Goal: Register for event/course

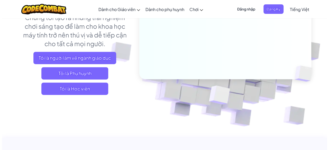
scroll to position [77, 0]
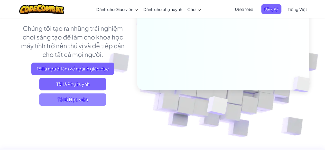
click at [90, 99] on span "Tôi là Học viên" at bounding box center [72, 99] width 67 height 12
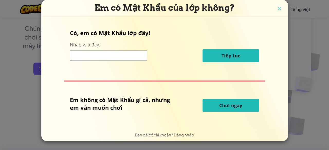
click at [91, 58] on input at bounding box center [108, 56] width 77 height 10
type input "Ư"
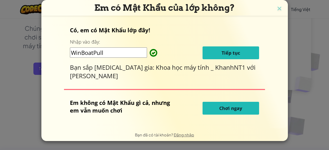
type input "WinBoatPull"
click at [227, 55] on span "Tiếp tục" at bounding box center [230, 53] width 18 height 6
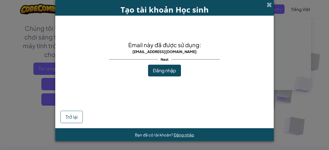
click at [171, 71] on span "Đăng nhập" at bounding box center [164, 71] width 23 height 6
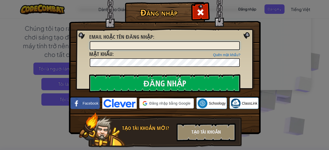
type input "Tan phatT"
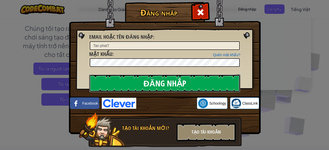
click at [133, 83] on input "Đăng nhập" at bounding box center [164, 83] width 151 height 18
